Goal: Information Seeking & Learning: Learn about a topic

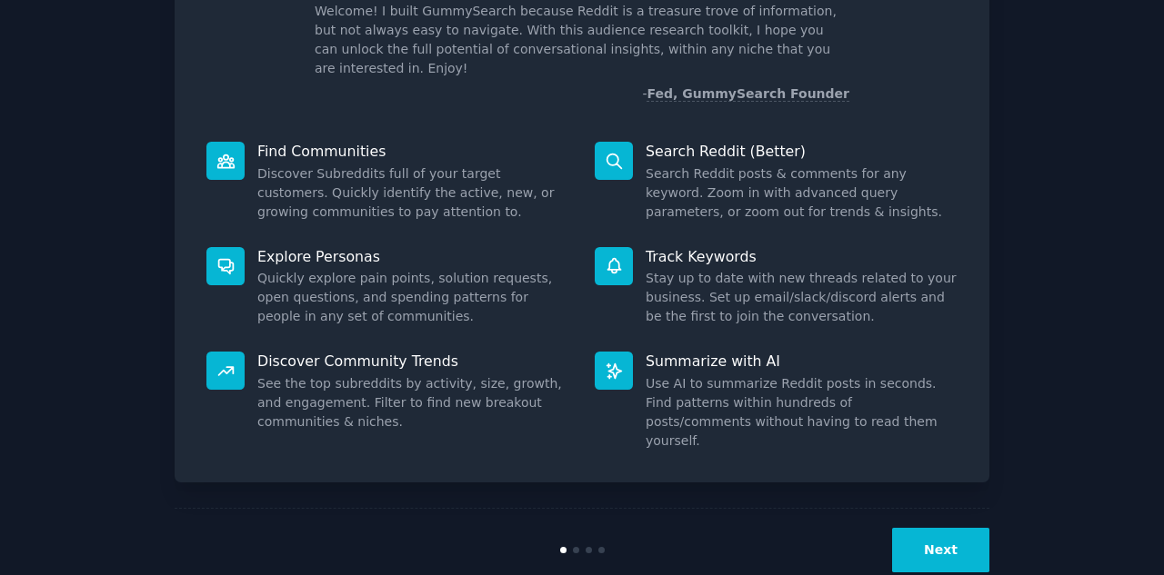
scroll to position [135, 0]
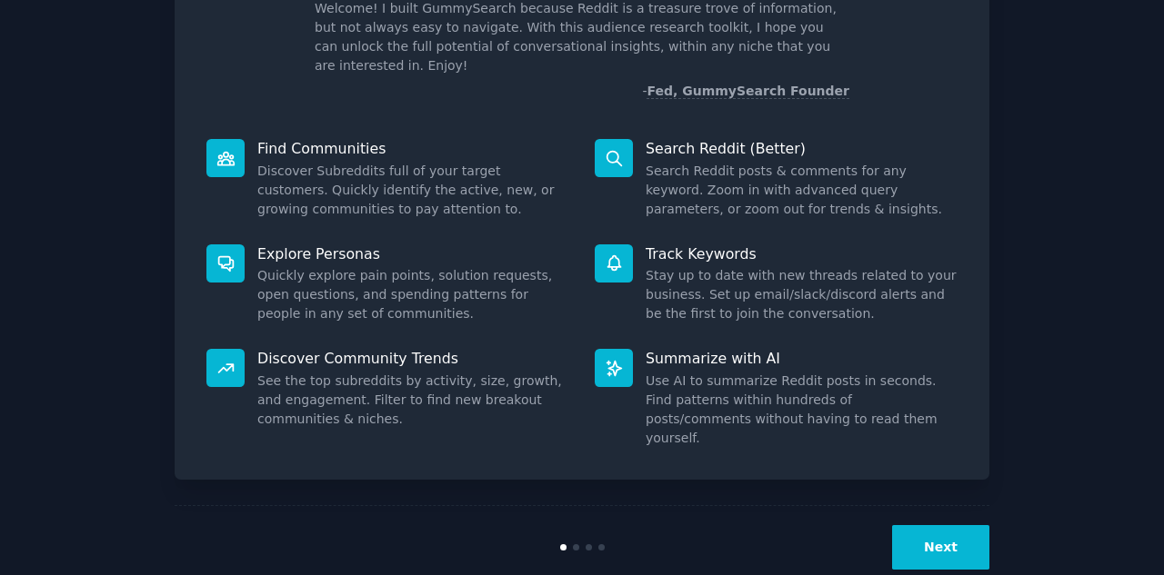
click at [946, 525] on button "Next" at bounding box center [940, 547] width 97 height 45
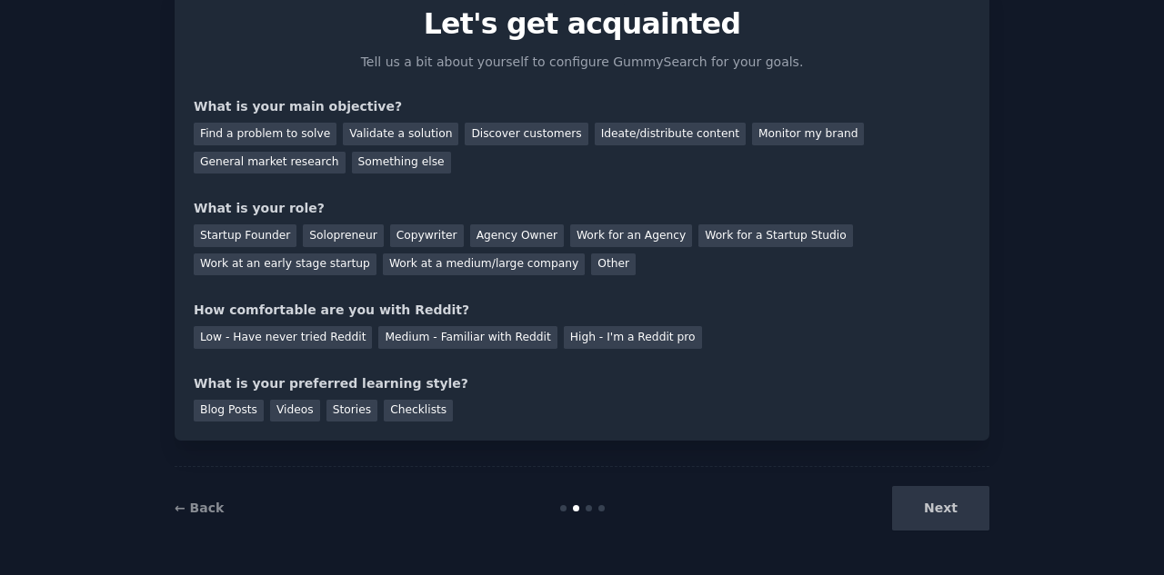
scroll to position [75, 0]
click at [352, 155] on div "Something else" at bounding box center [401, 163] width 99 height 23
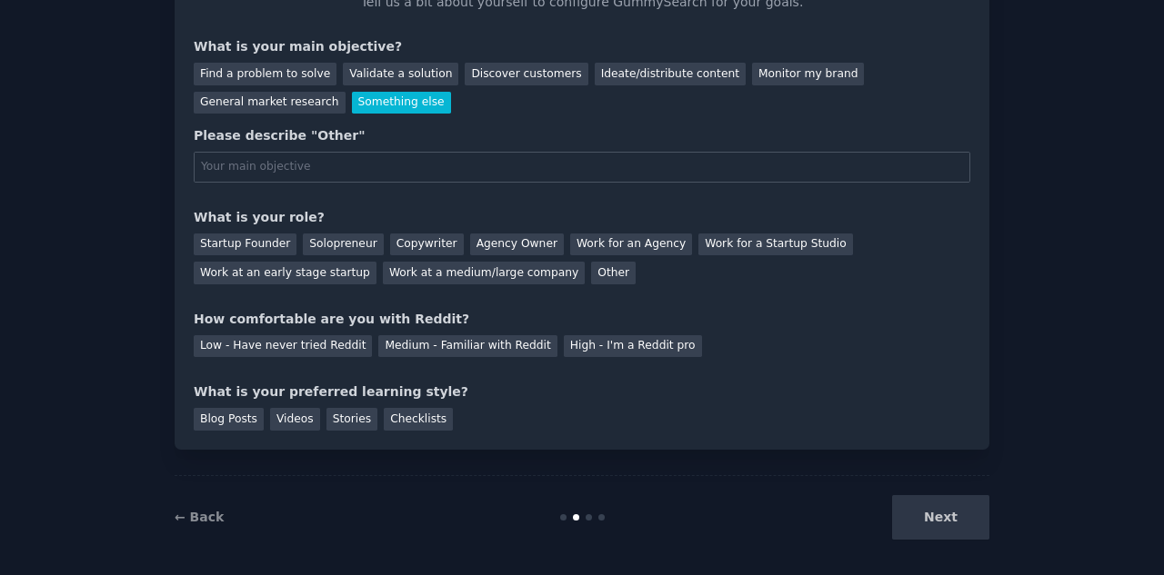
click at [264, 165] on input "text" at bounding box center [582, 167] width 776 height 31
click at [276, 172] on input "i am looking forcurrent referal bonuses" at bounding box center [582, 167] width 776 height 31
click at [327, 166] on input "i am looking for current referal bonuses" at bounding box center [582, 167] width 776 height 31
click at [478, 166] on input "i am looking for current referral bonuses" at bounding box center [582, 167] width 776 height 31
type input "i am looking for current referral bonuses,"
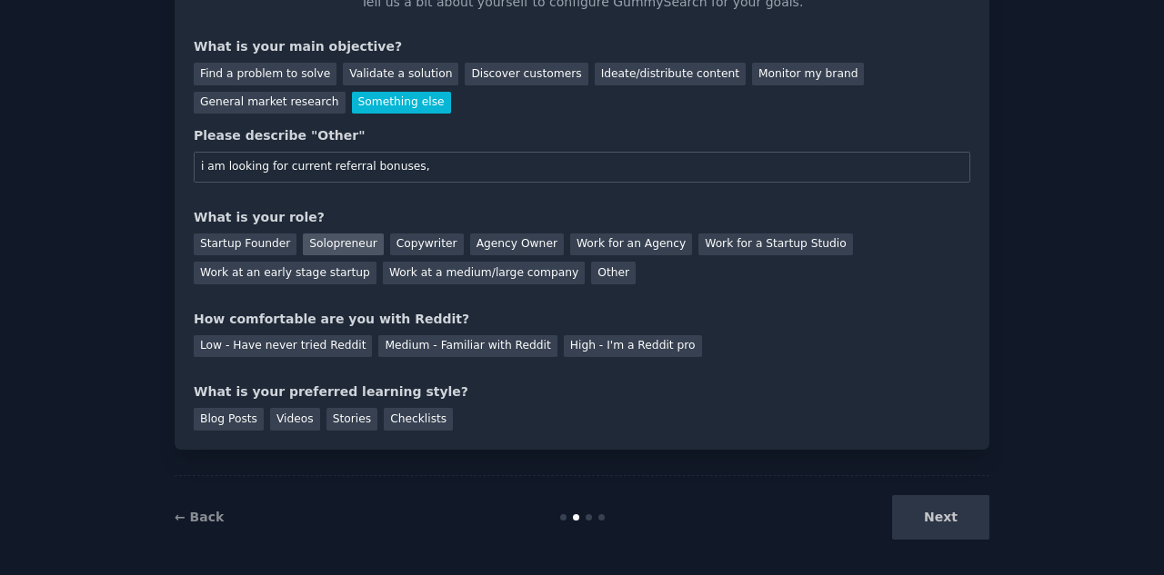
click at [329, 238] on div "Solopreneur" at bounding box center [343, 245] width 80 height 23
click at [482, 343] on div "Medium - Familiar with Reddit" at bounding box center [467, 346] width 178 height 23
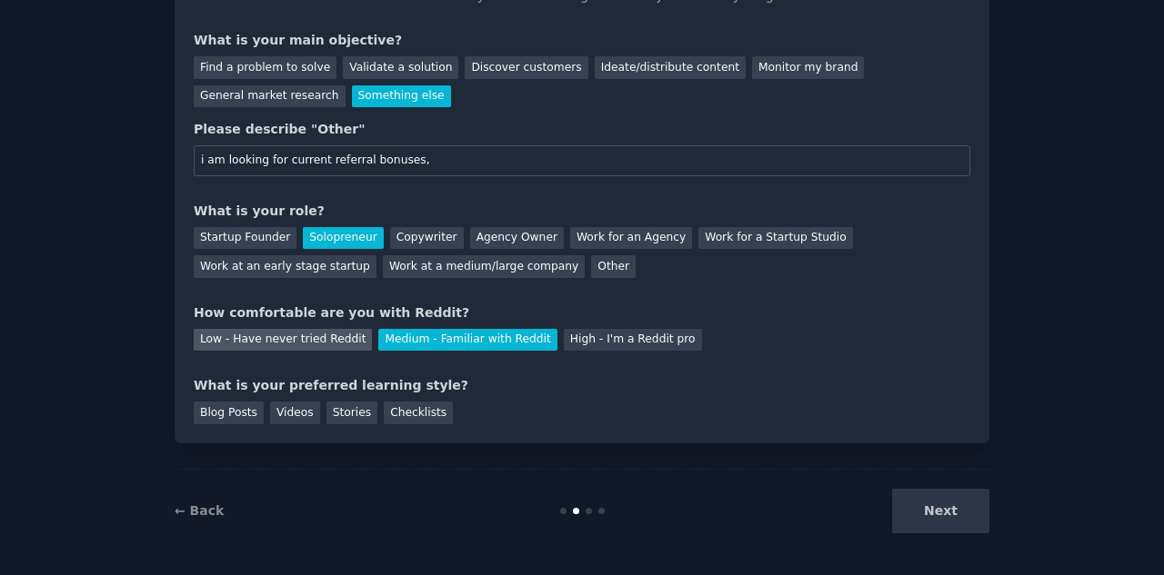
scroll to position [144, 0]
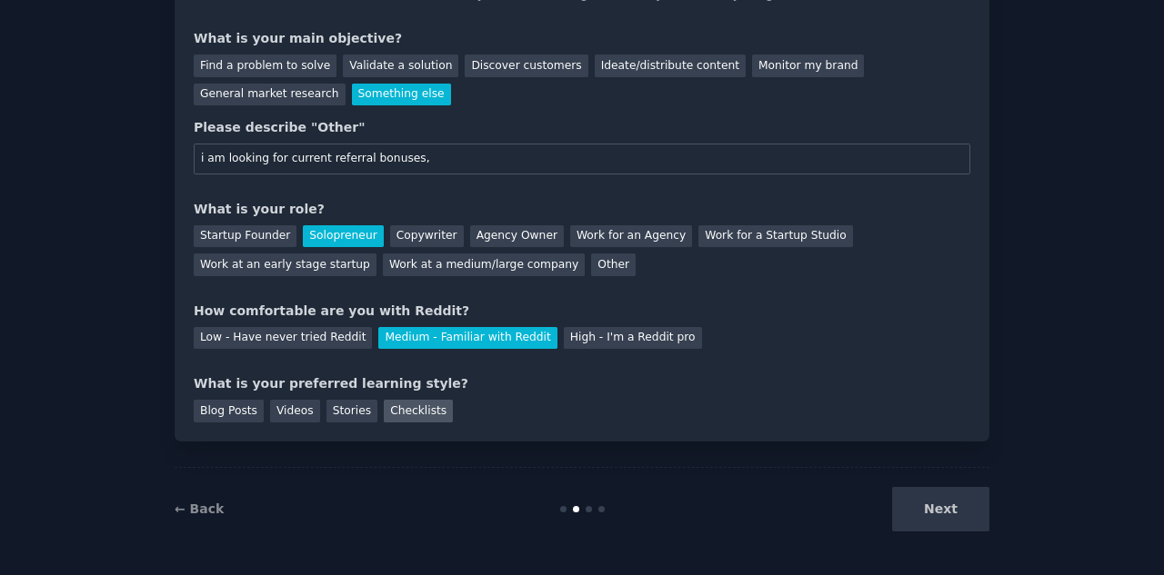
click at [399, 407] on div "Checklists" at bounding box center [418, 411] width 69 height 23
click at [960, 514] on button "Next" at bounding box center [940, 509] width 97 height 45
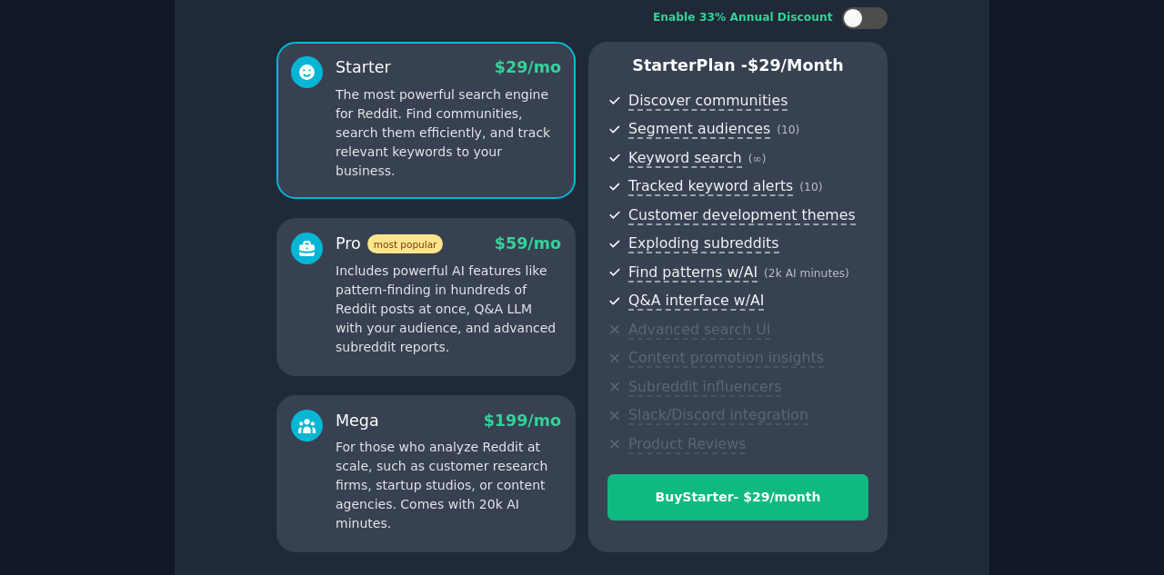
scroll to position [271, 0]
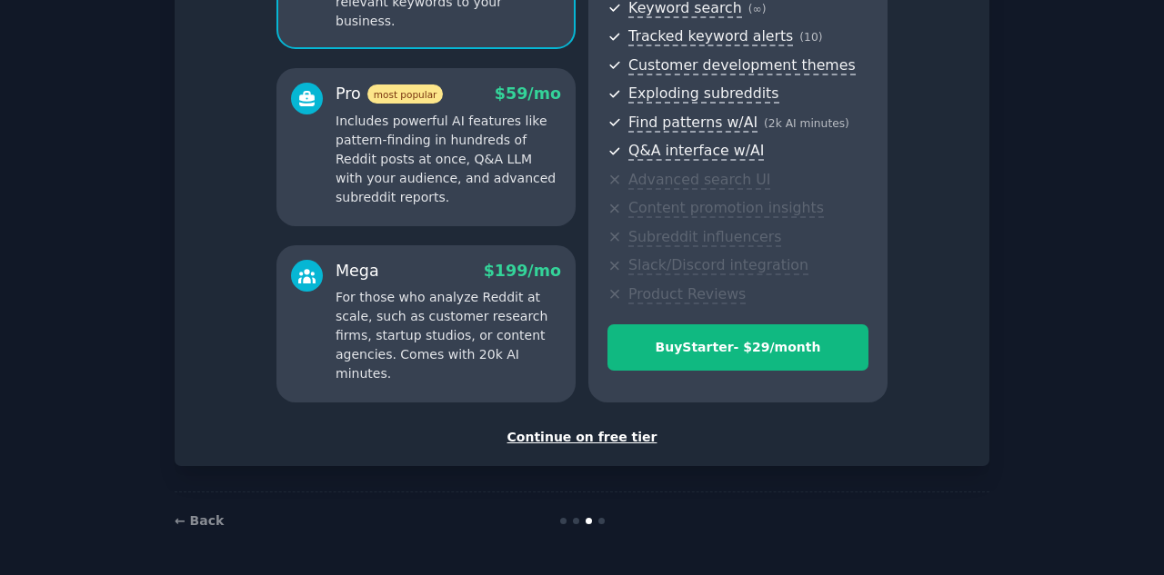
click at [583, 442] on div "Continue on free tier" at bounding box center [582, 437] width 776 height 19
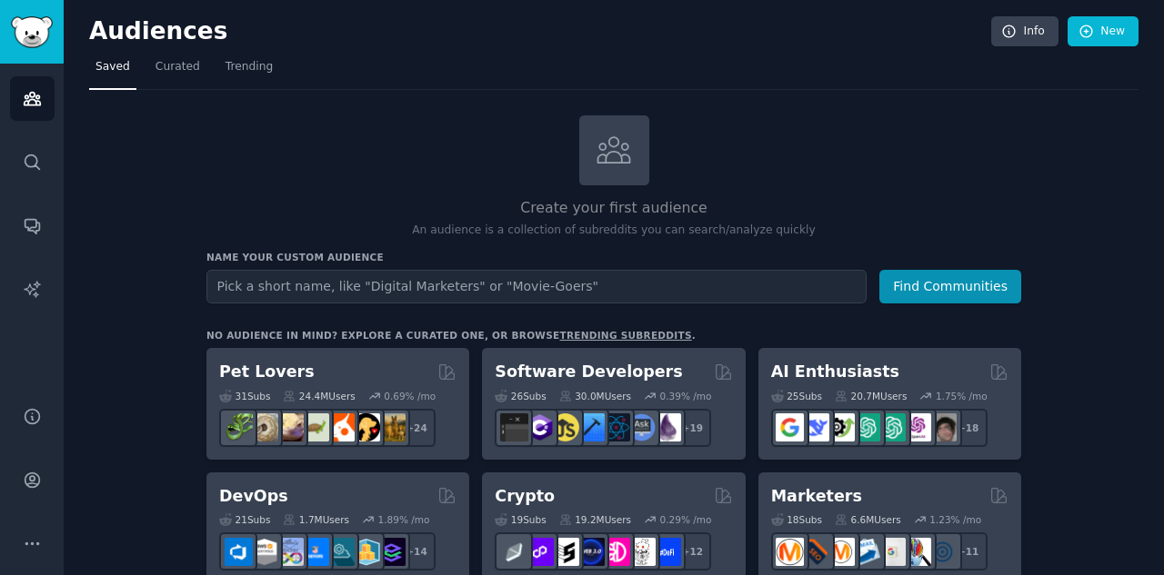
click at [737, 288] on input "text" at bounding box center [536, 287] width 660 height 34
click at [227, 285] on input "refferal bonuses" at bounding box center [536, 287] width 660 height 34
click at [386, 283] on input "referral bonuses" at bounding box center [536, 287] width 660 height 34
type input "referral bonuses"
click at [949, 283] on button "Find Communities" at bounding box center [950, 287] width 142 height 34
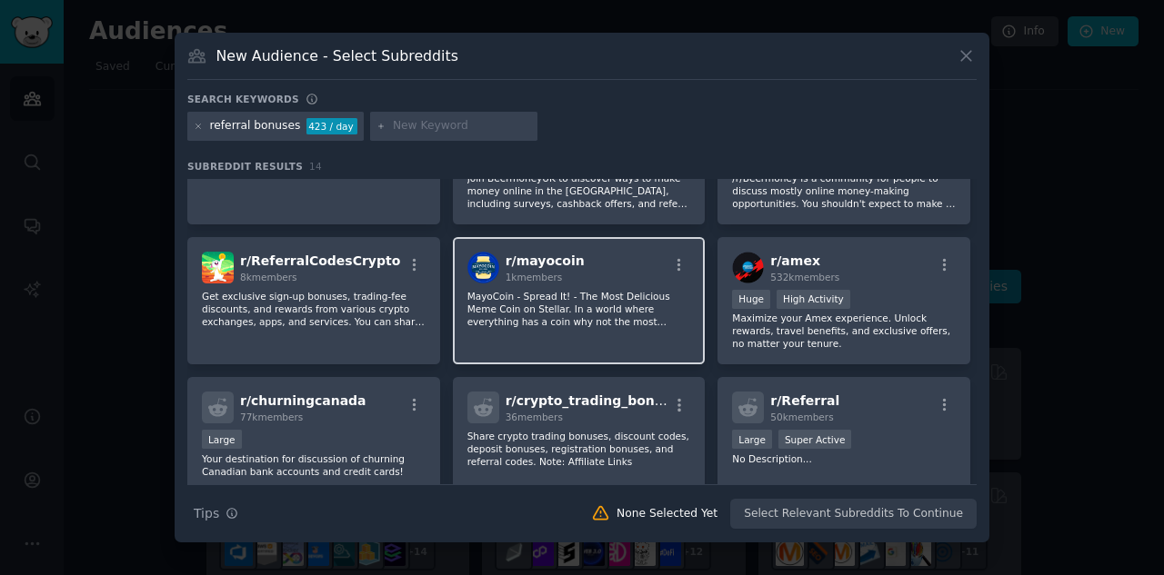
scroll to position [322, 0]
